Goal: Navigation & Orientation: Find specific page/section

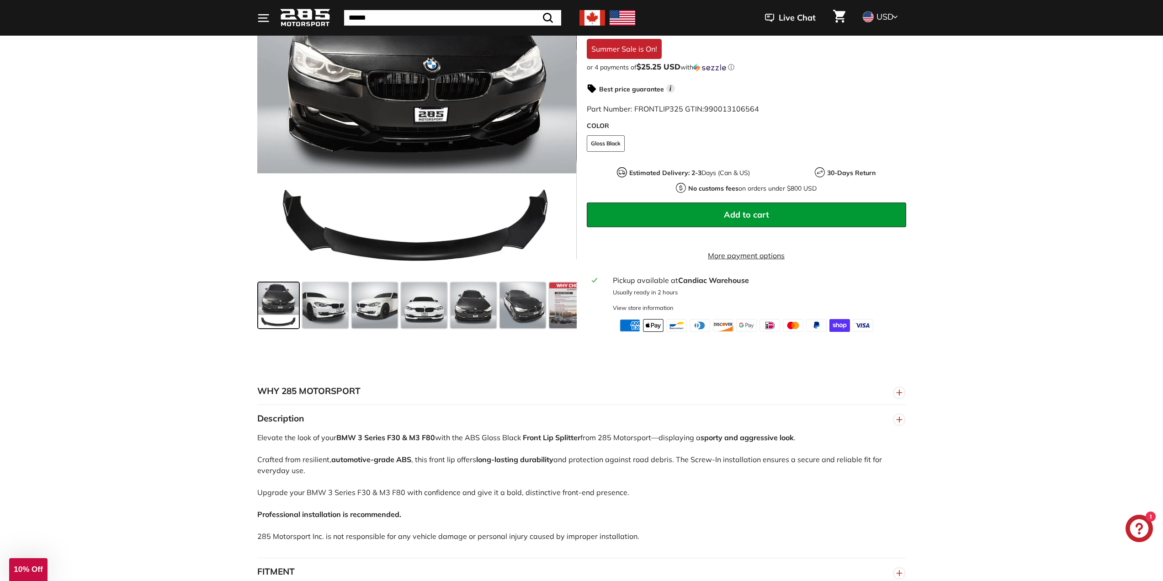
scroll to position [411, 0]
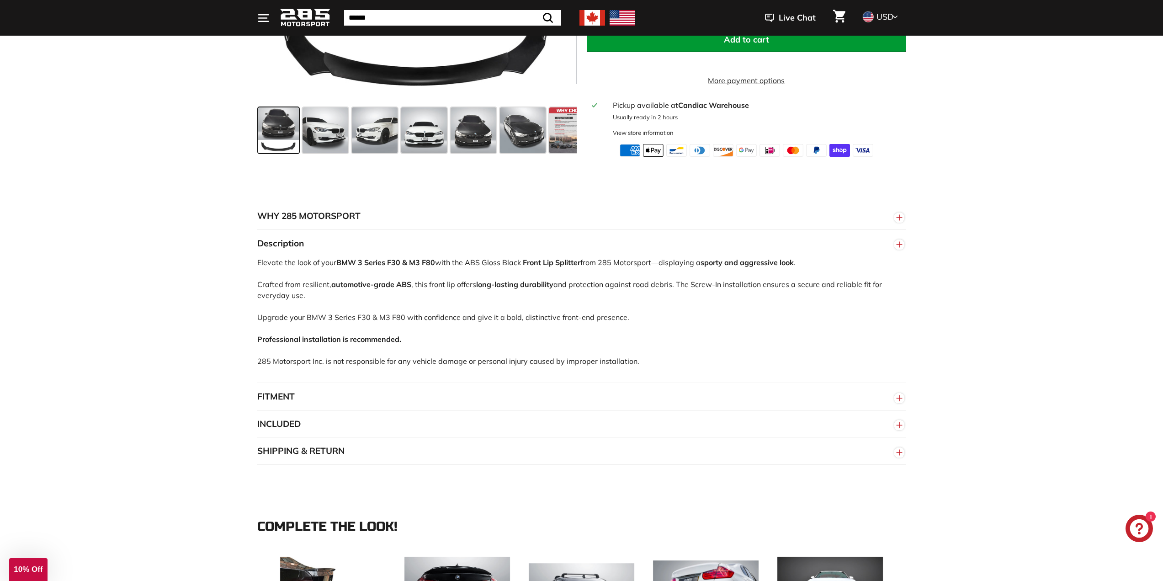
click at [557, 398] on button "FITMENT" at bounding box center [581, 396] width 649 height 27
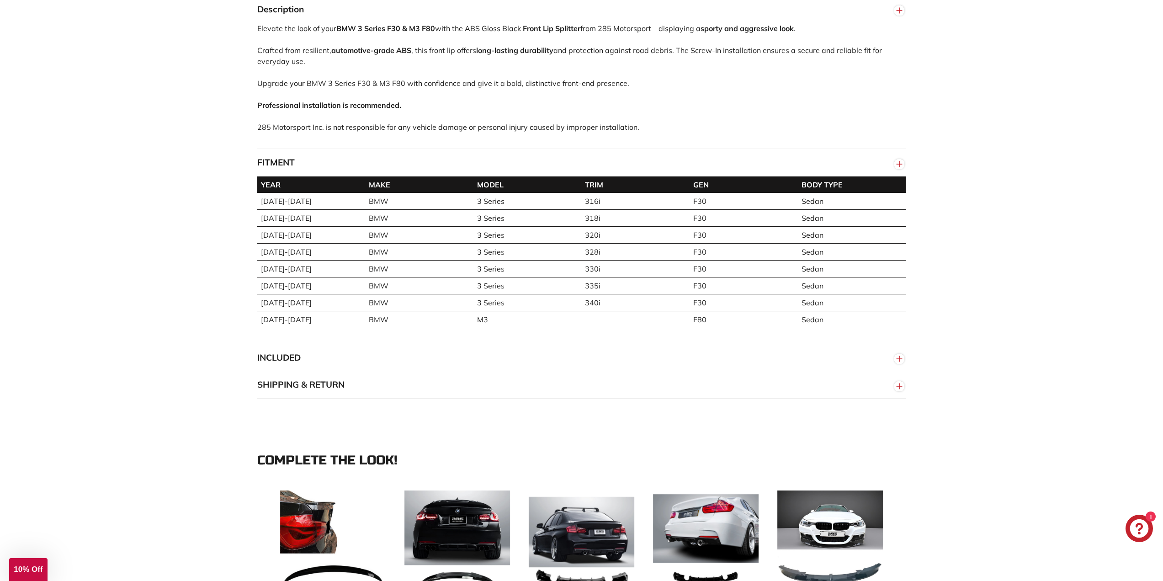
scroll to position [640, 0]
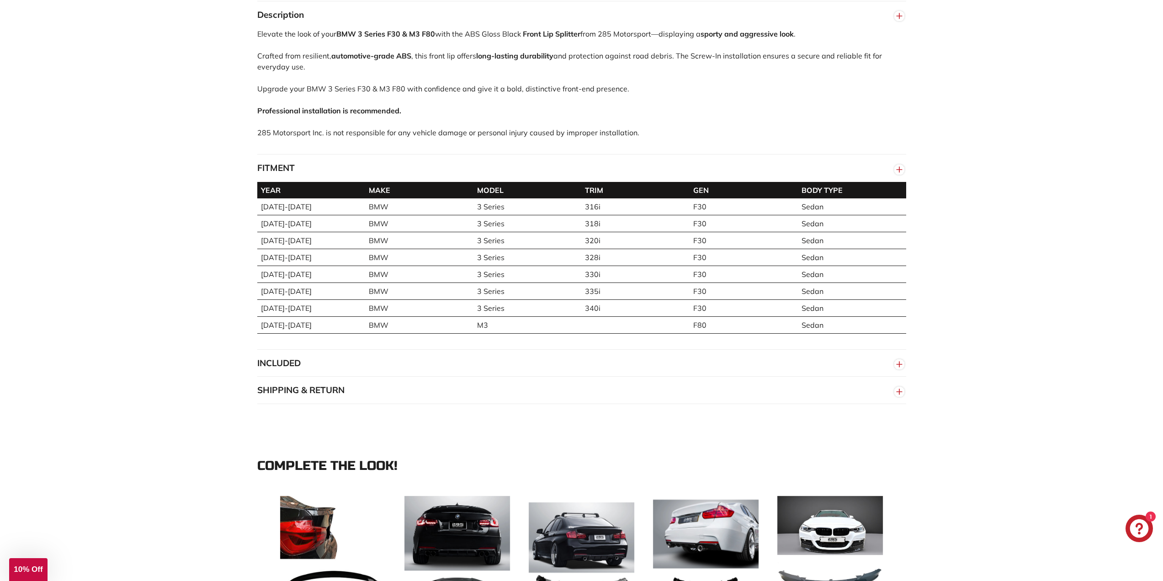
click at [798, 171] on button "FITMENT" at bounding box center [581, 168] width 649 height 27
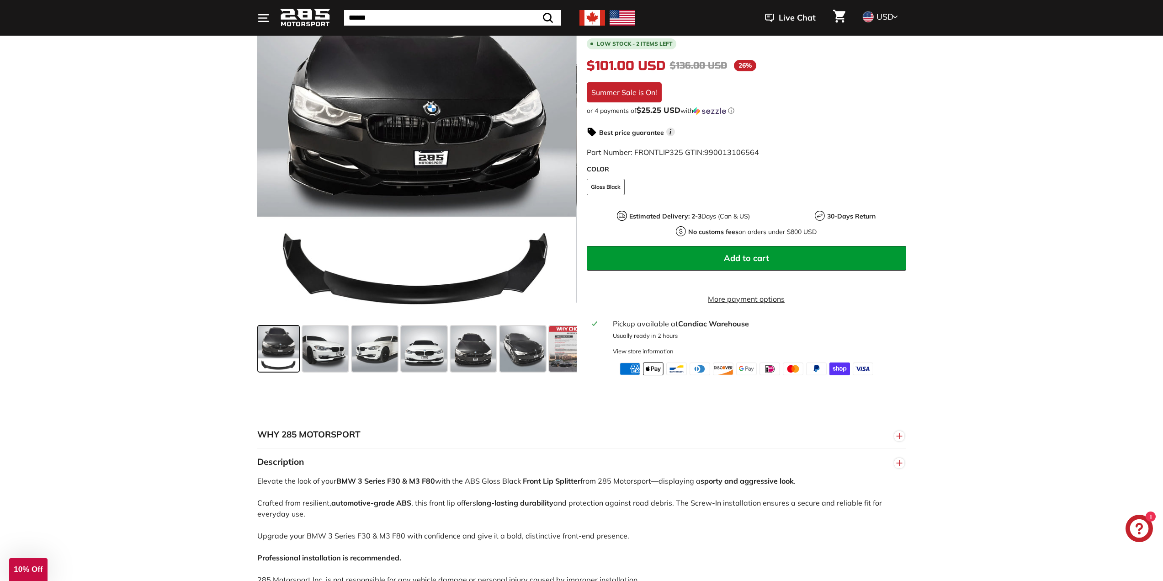
scroll to position [183, 0]
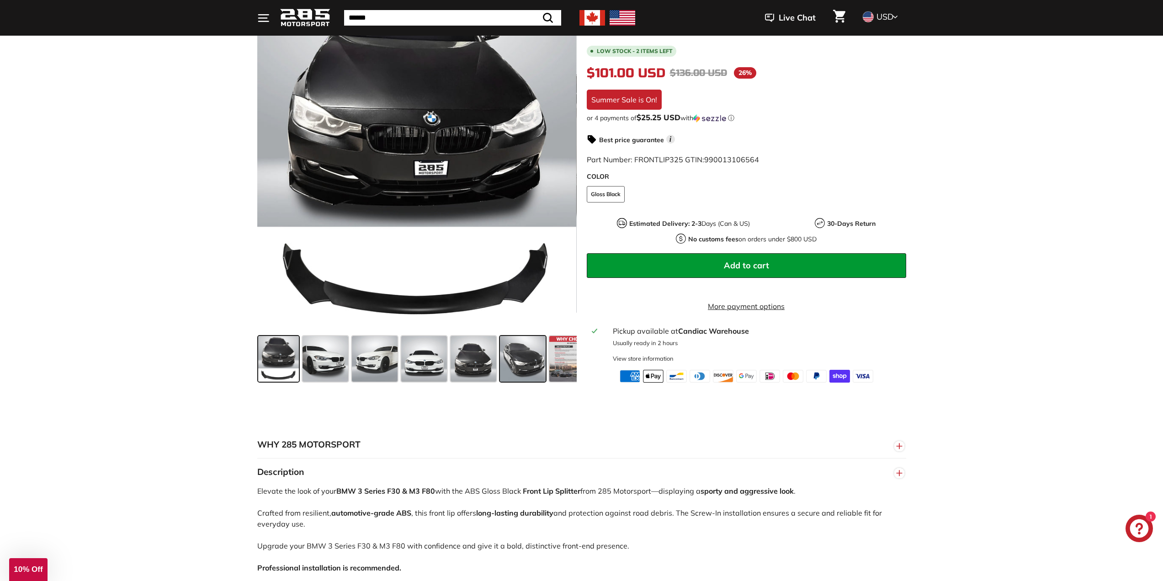
click at [534, 383] on div at bounding box center [522, 358] width 49 height 49
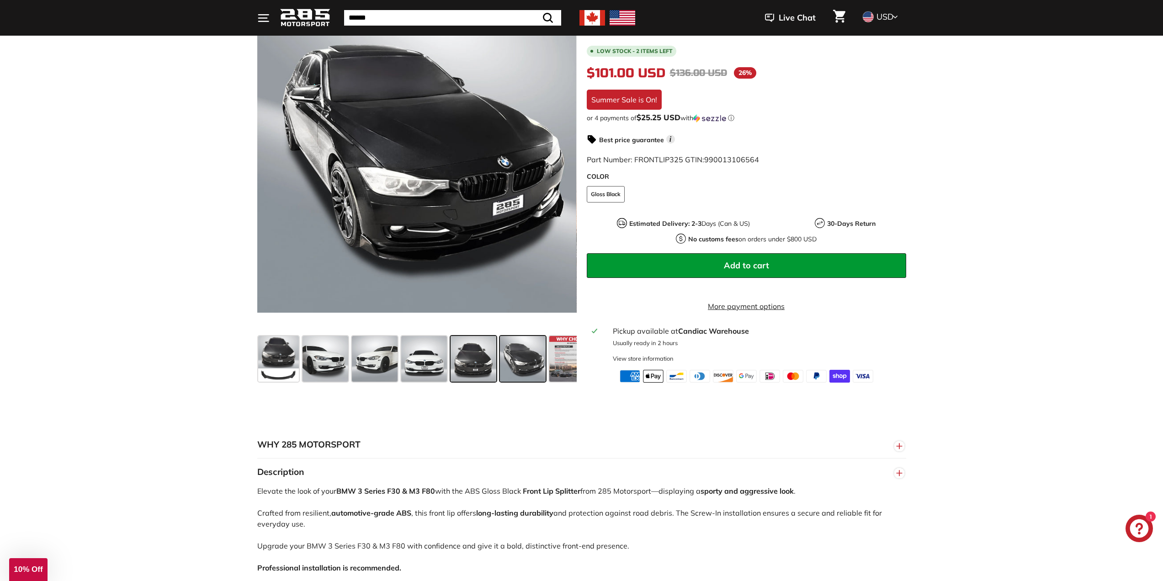
click at [472, 362] on span at bounding box center [474, 359] width 46 height 46
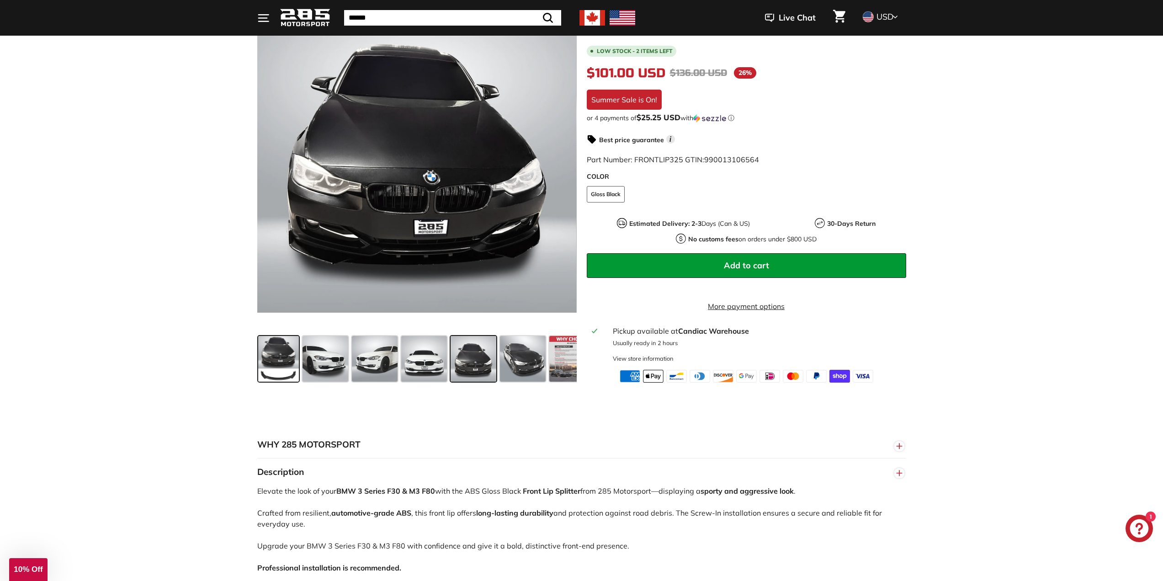
click at [290, 361] on span at bounding box center [278, 359] width 41 height 46
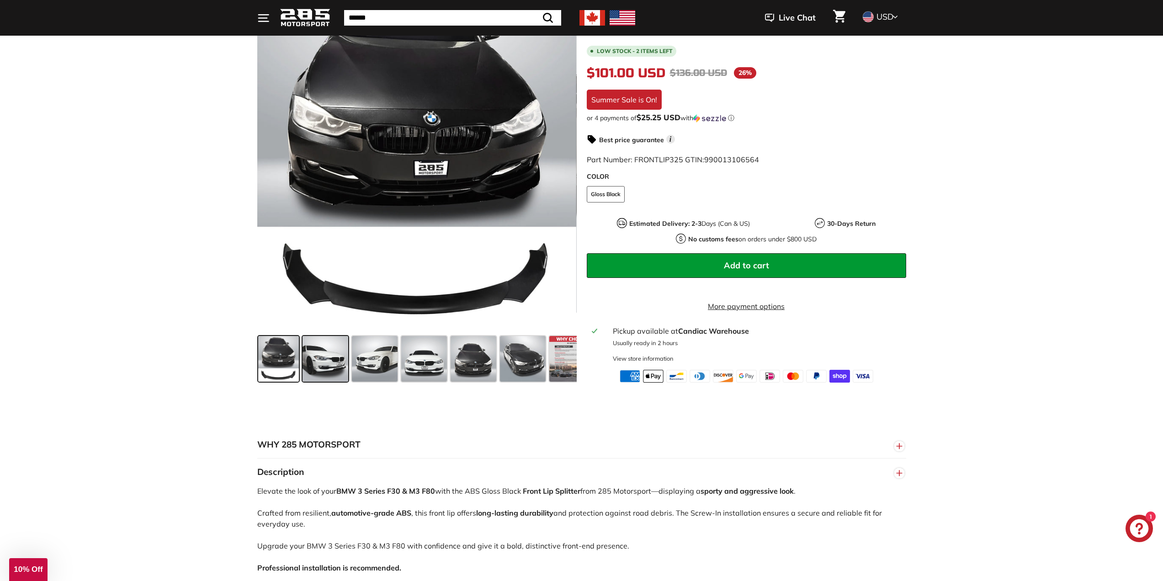
click at [332, 374] on span at bounding box center [326, 359] width 46 height 46
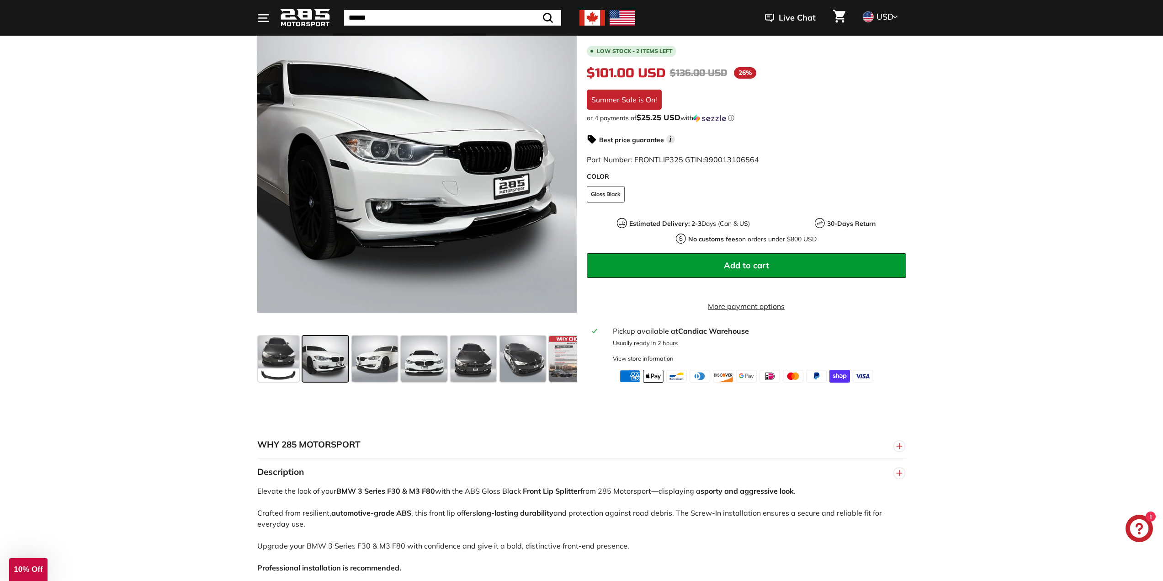
click at [182, 193] on div ".cls-1{fill:none;stroke:#000;stroke-miterlimit:10;stroke-width:2px} .cls-1{fill…" at bounding box center [581, 177] width 1163 height 416
click at [272, 367] on span at bounding box center [278, 359] width 41 height 46
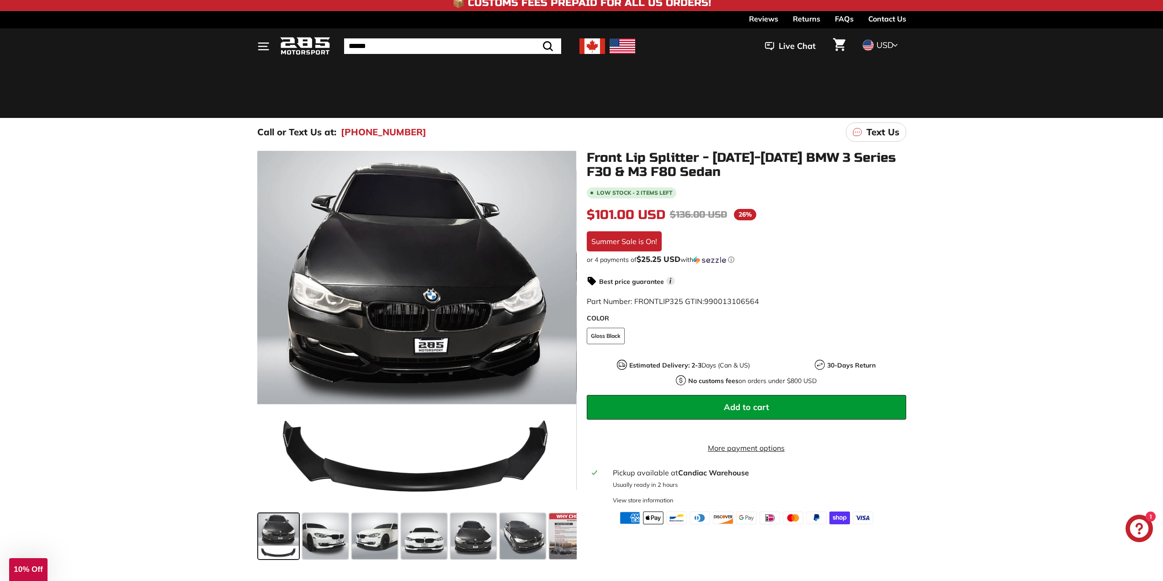
scroll to position [0, 0]
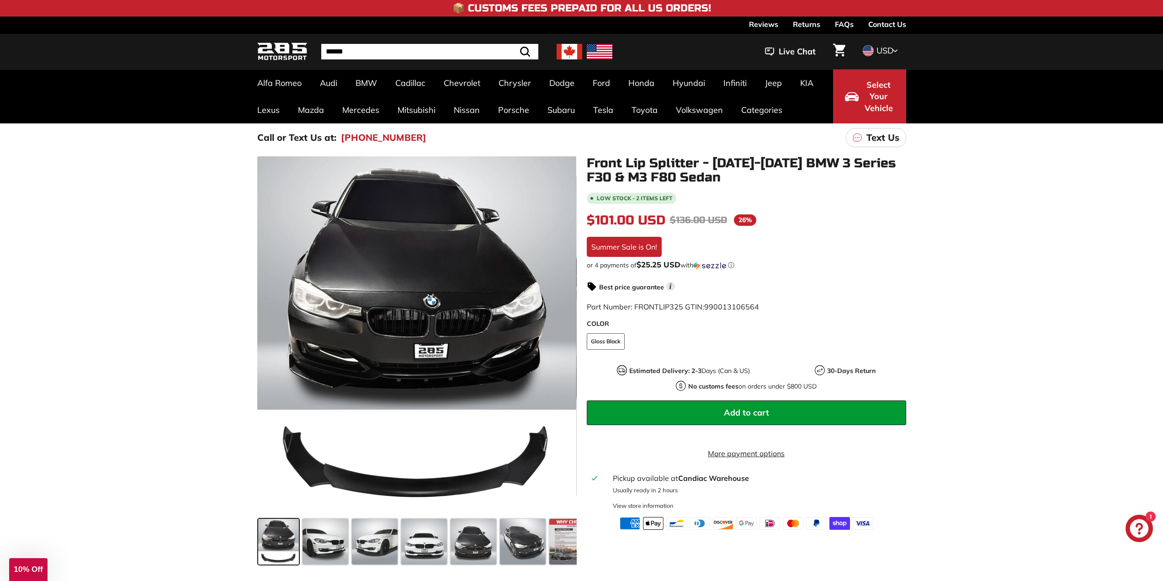
click at [275, 48] on img at bounding box center [282, 51] width 50 height 21
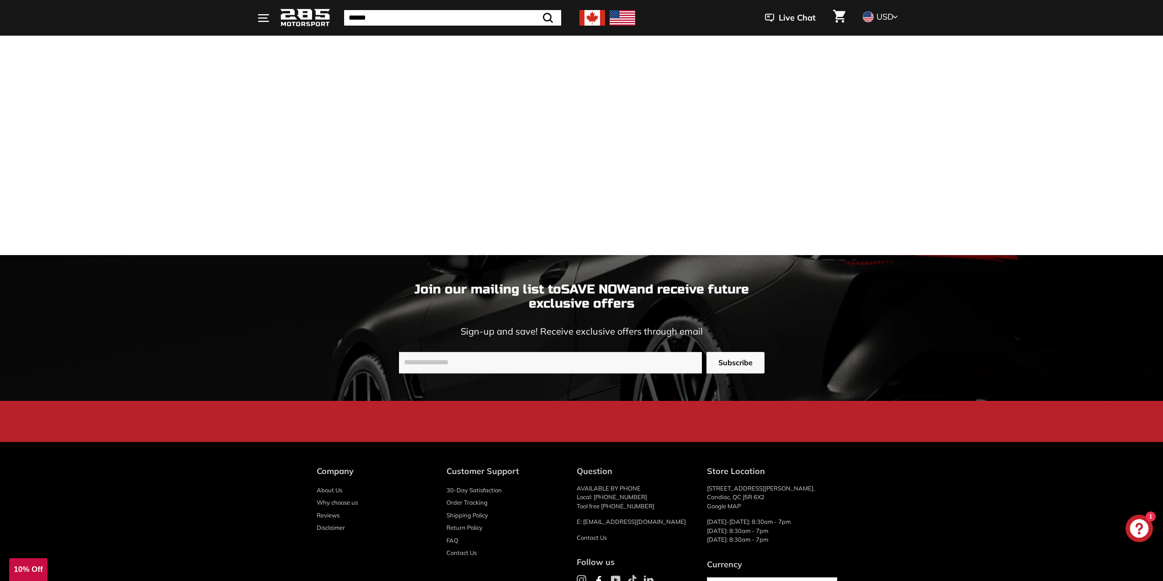
scroll to position [2472, 0]
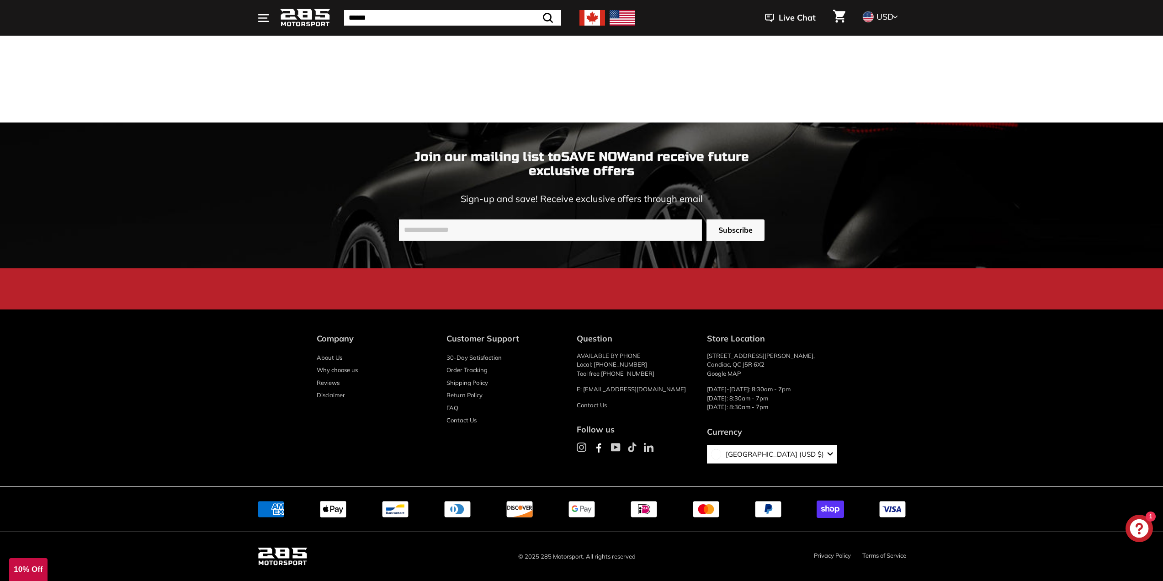
click at [321, 359] on link "About Us" at bounding box center [330, 358] width 26 height 13
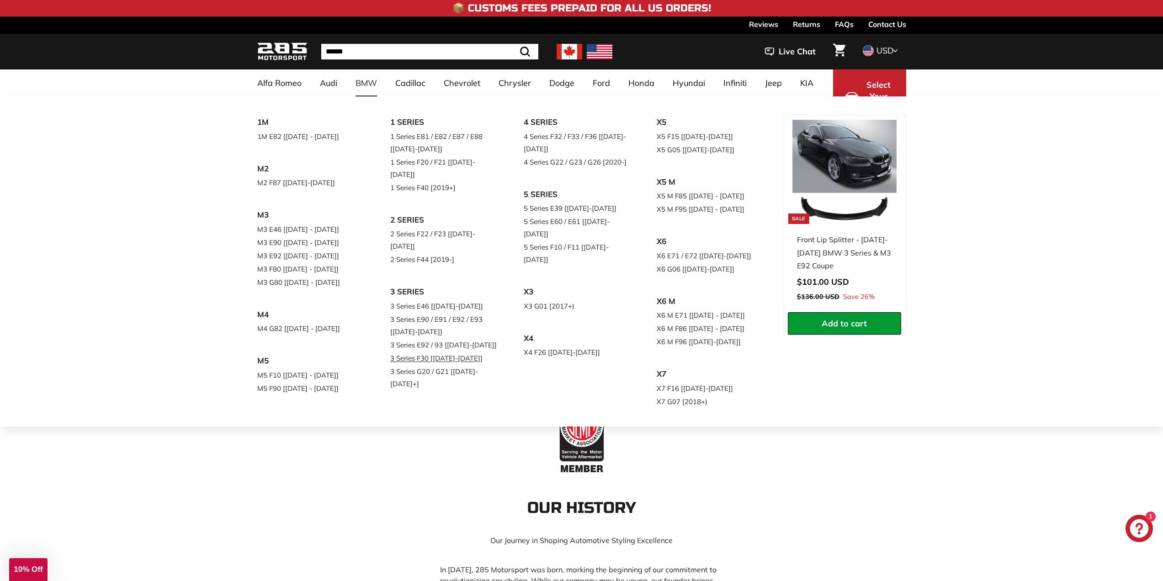
click at [440, 352] on link "3 Series F30 [[DATE]-[DATE]]" at bounding box center [444, 358] width 108 height 13
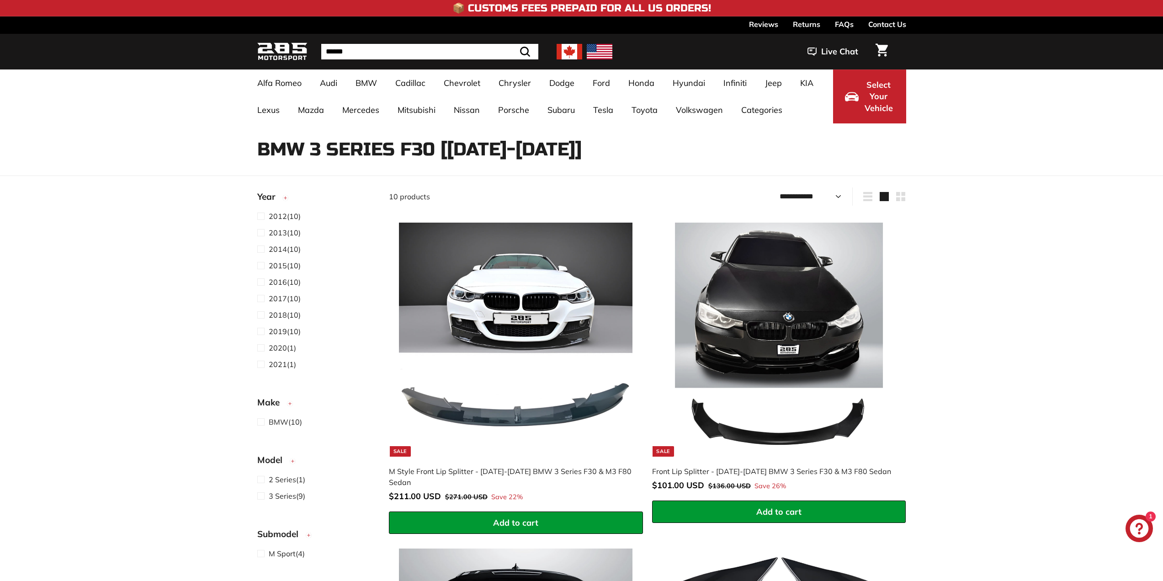
select select "**********"
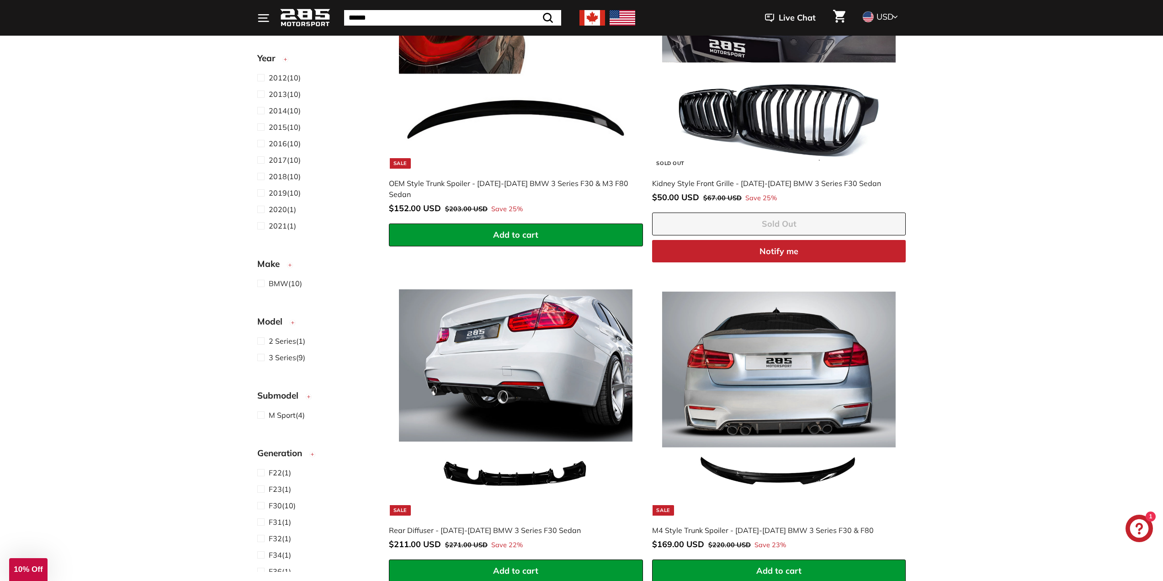
scroll to position [960, 0]
